Goal: Navigation & Orientation: Find specific page/section

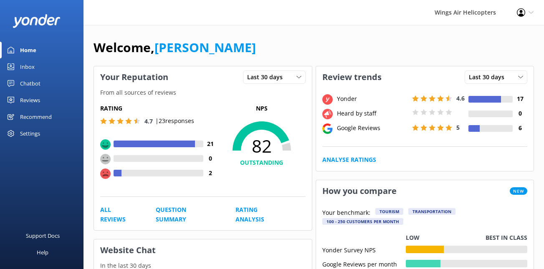
click at [38, 97] on div "Reviews" at bounding box center [30, 100] width 20 height 17
